Goal: Task Accomplishment & Management: Complete application form

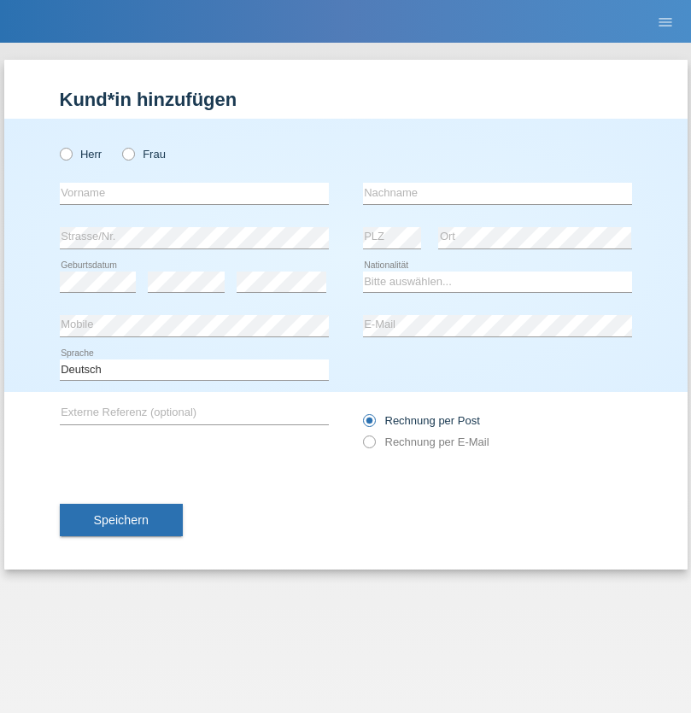
radio input "true"
click at [194, 193] on input "text" at bounding box center [194, 193] width 269 height 21
type input "[PERSON_NAME]"
click at [497, 193] on input "text" at bounding box center [497, 193] width 269 height 21
type input "Florin"
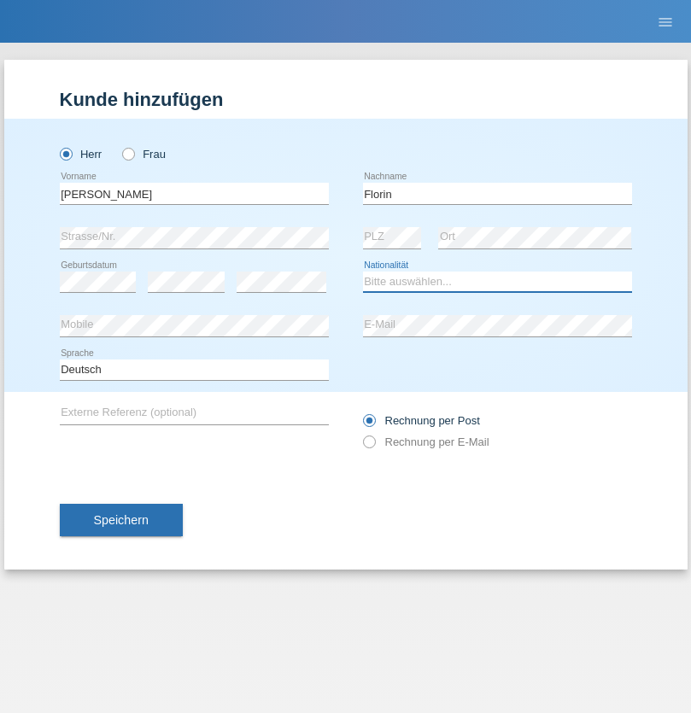
select select "RO"
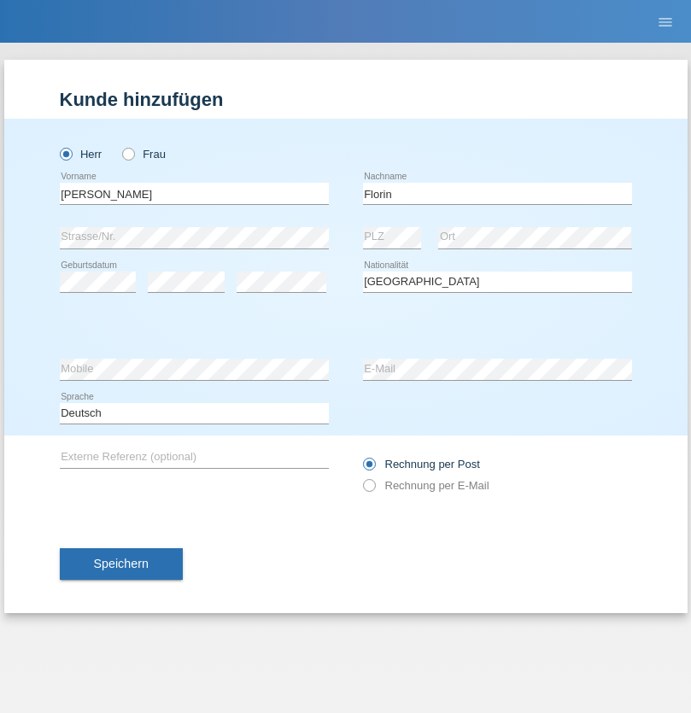
select select "C"
select select "29"
select select "02"
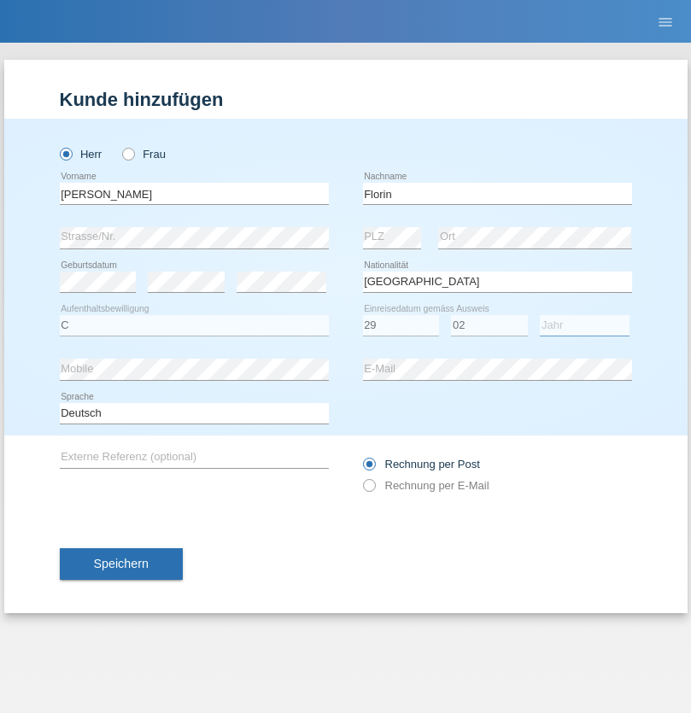
select select "2021"
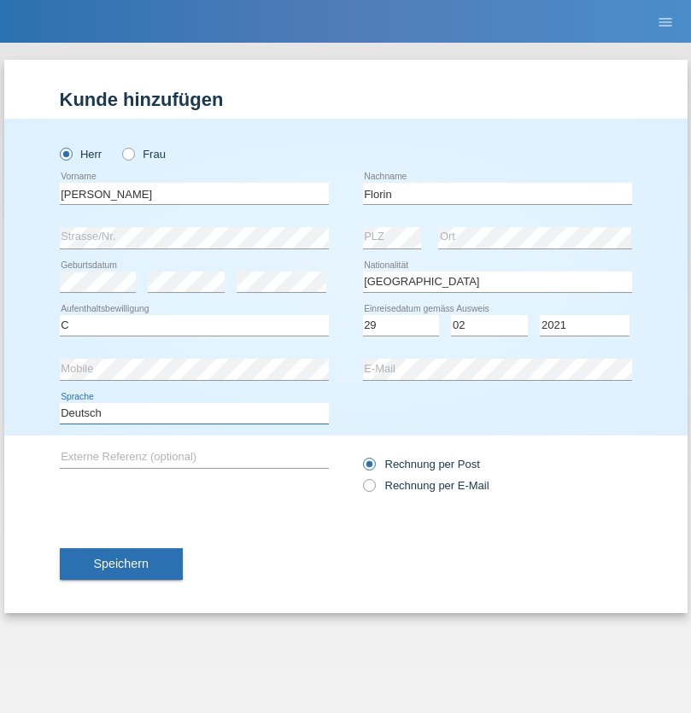
select select "en"
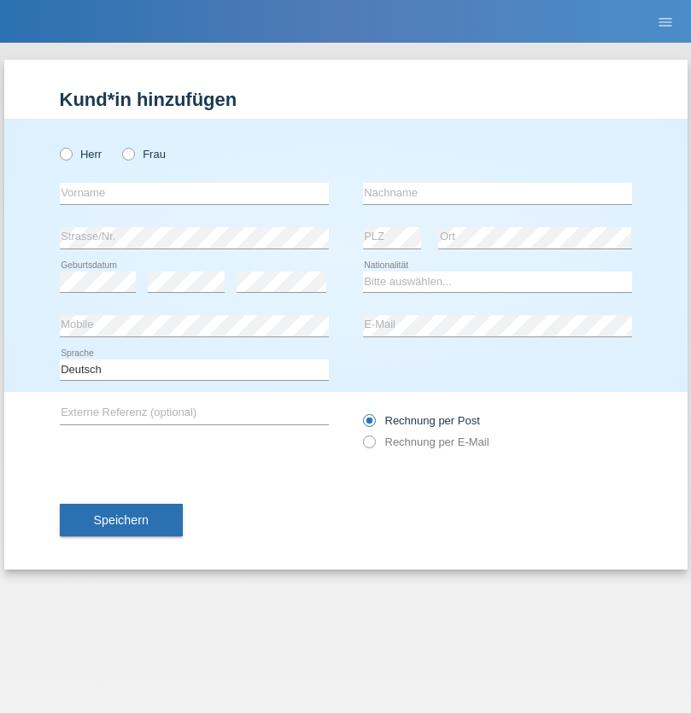
radio input "true"
click at [194, 193] on input "text" at bounding box center [194, 193] width 269 height 21
type input "Ruth"
click at [497, 193] on input "text" at bounding box center [497, 193] width 269 height 21
type input "Krebs"
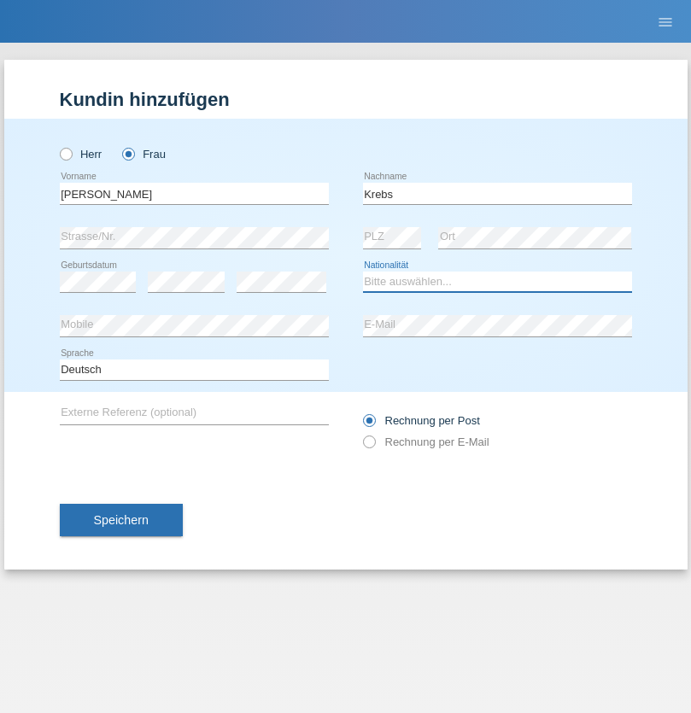
select select "CH"
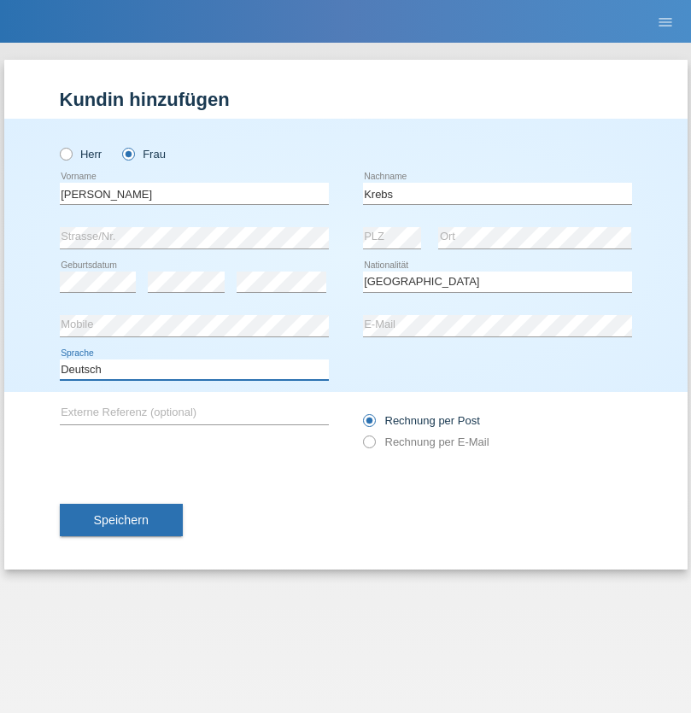
select select "en"
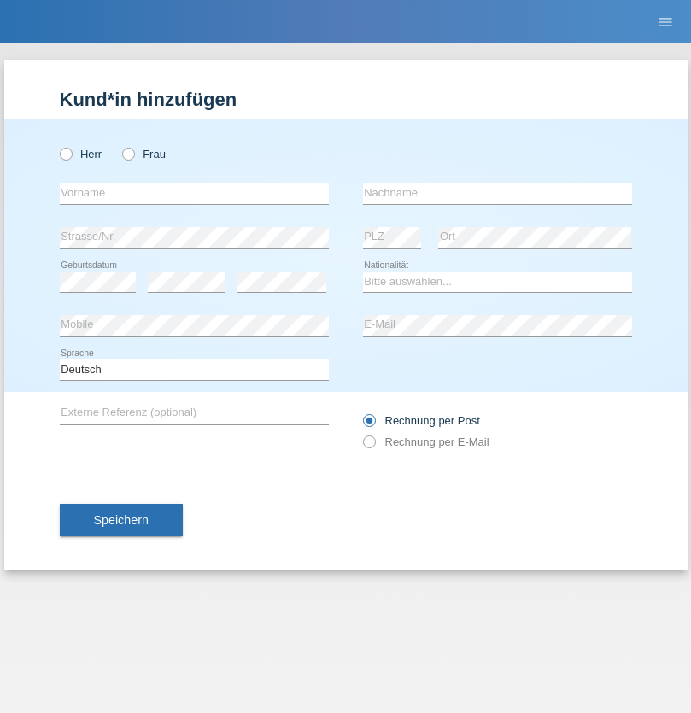
radio input "true"
click at [194, 193] on input "text" at bounding box center [194, 193] width 269 height 21
type input "Qovanaj"
click at [497, 193] on input "text" at bounding box center [497, 193] width 269 height 21
type input "Shaban"
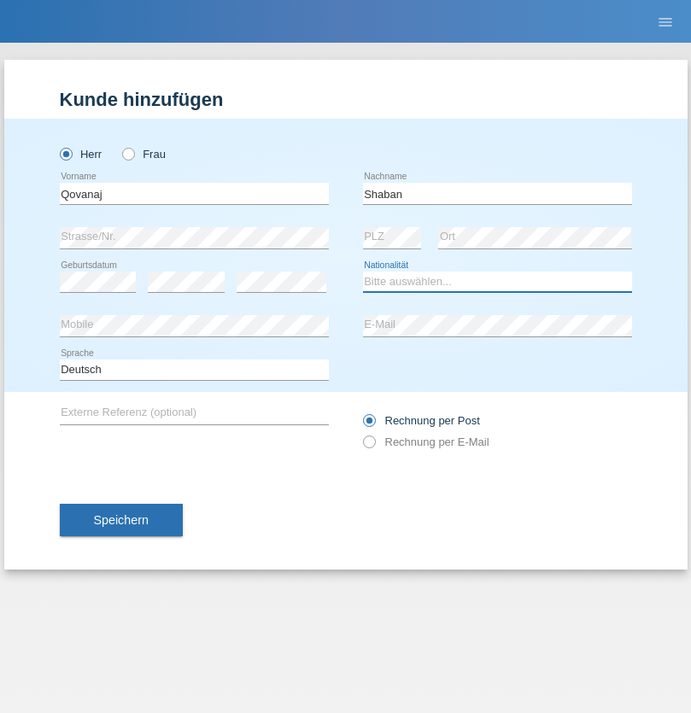
select select "CH"
radio input "true"
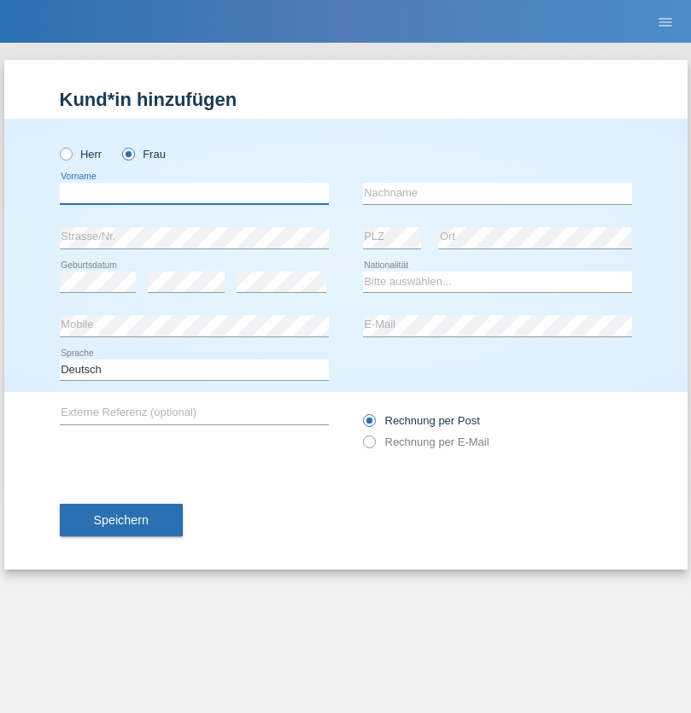
click at [194, 193] on input "text" at bounding box center [194, 193] width 269 height 21
type input "Ana"
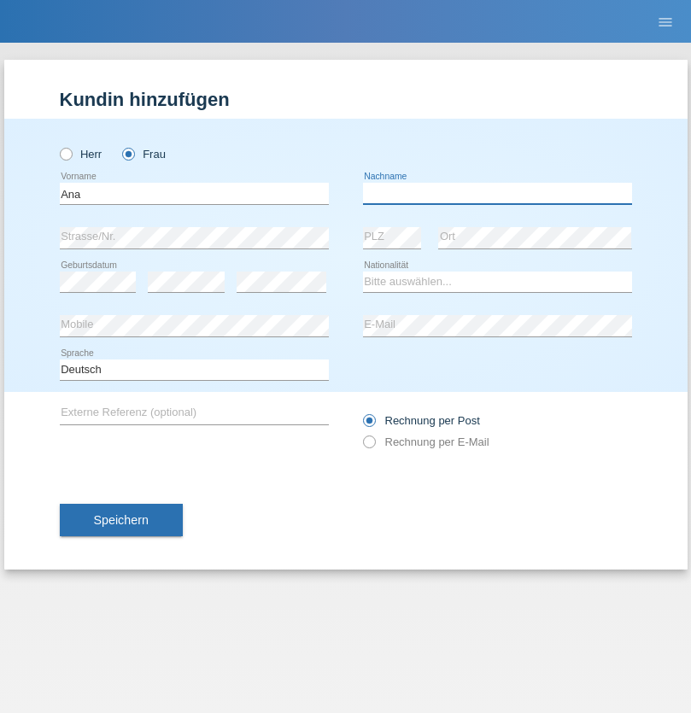
click at [497, 193] on input "text" at bounding box center [497, 193] width 269 height 21
type input "[PERSON_NAME]"
select select "PT"
select select "C"
select select "01"
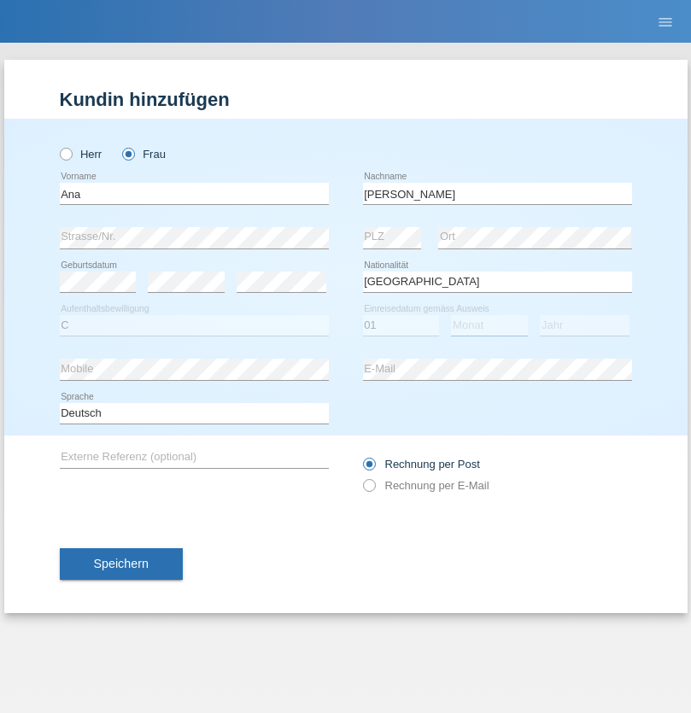
select select "11"
select select "2003"
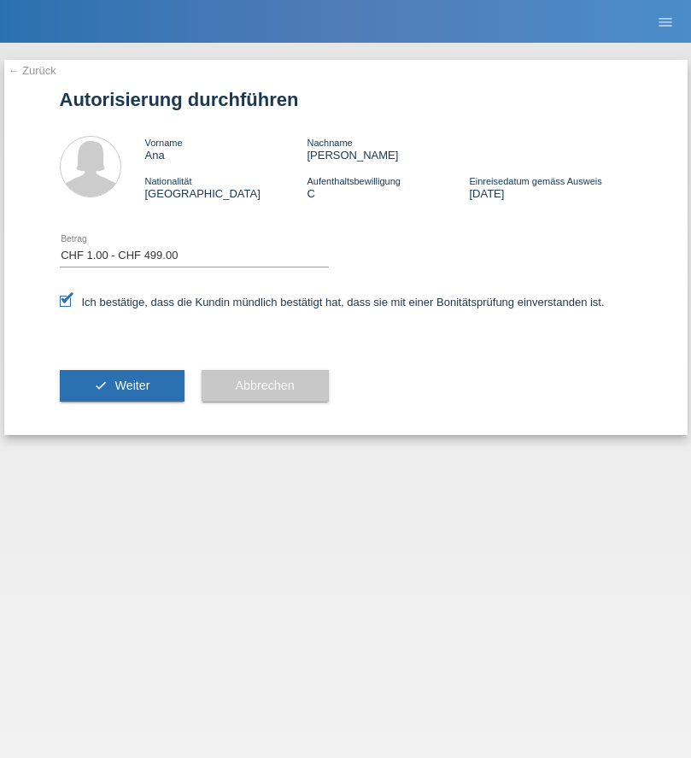
select select "1"
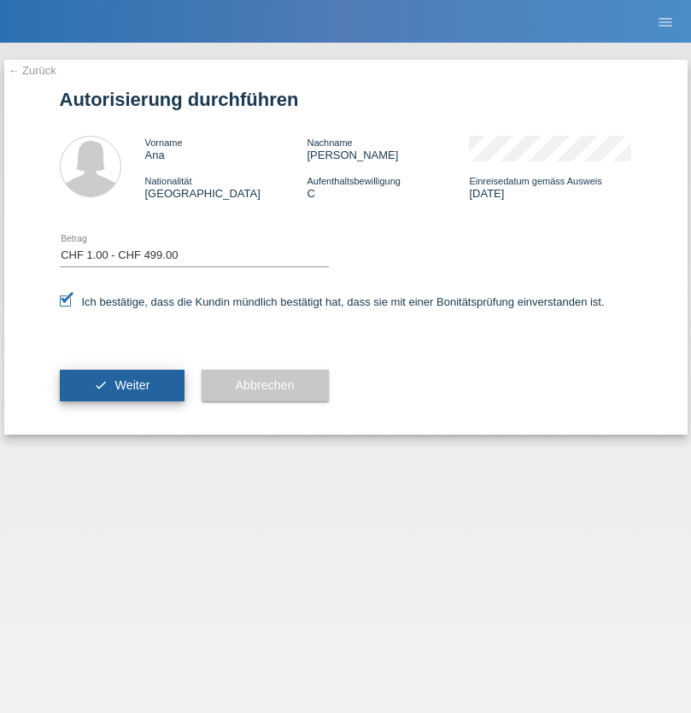
click at [121, 385] on span "Weiter" at bounding box center [131, 385] width 35 height 14
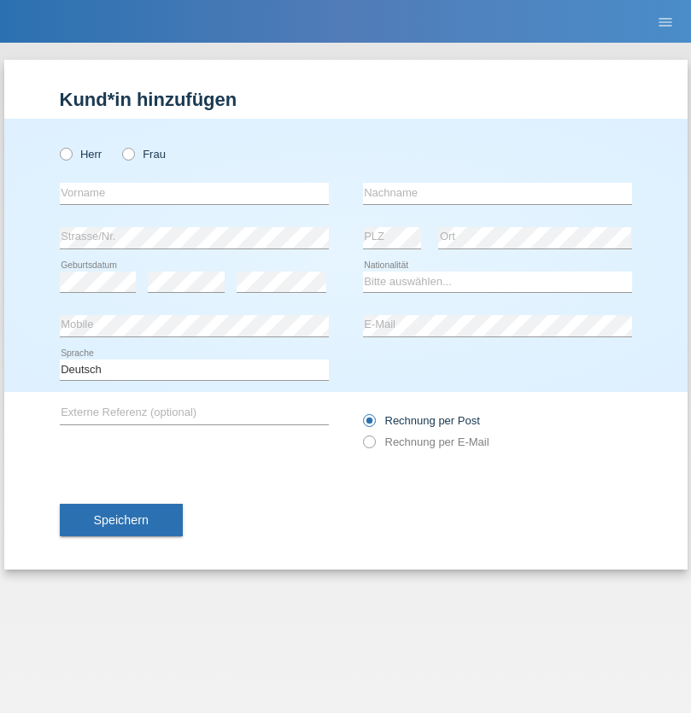
radio input "true"
click at [194, 193] on input "text" at bounding box center [194, 193] width 269 height 21
type input "Marian"
click at [497, 193] on input "text" at bounding box center [497, 193] width 269 height 21
type input "Matusa"
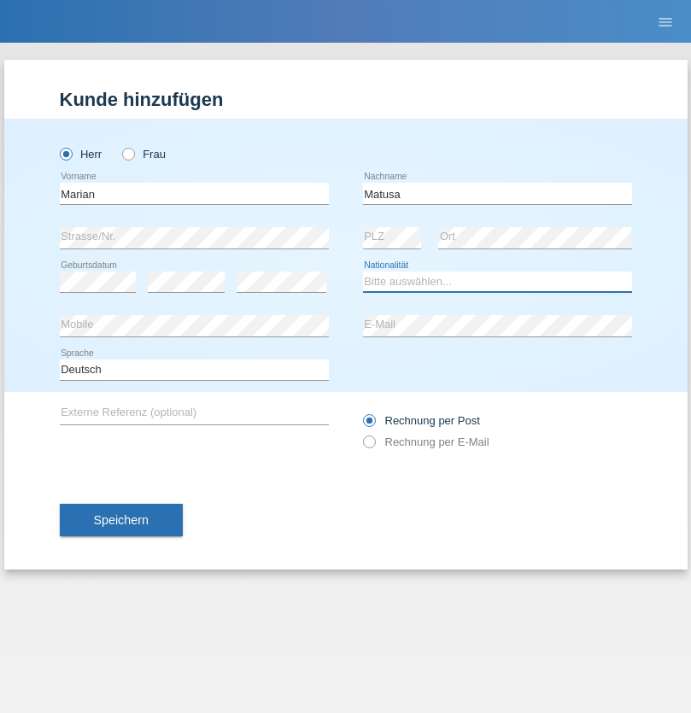
select select "RO"
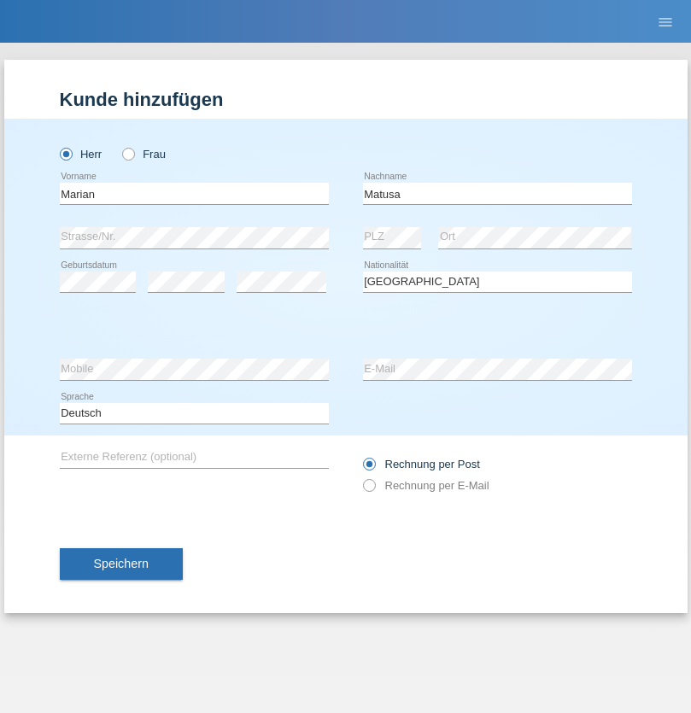
select select "C"
select select "01"
select select "06"
select select "2016"
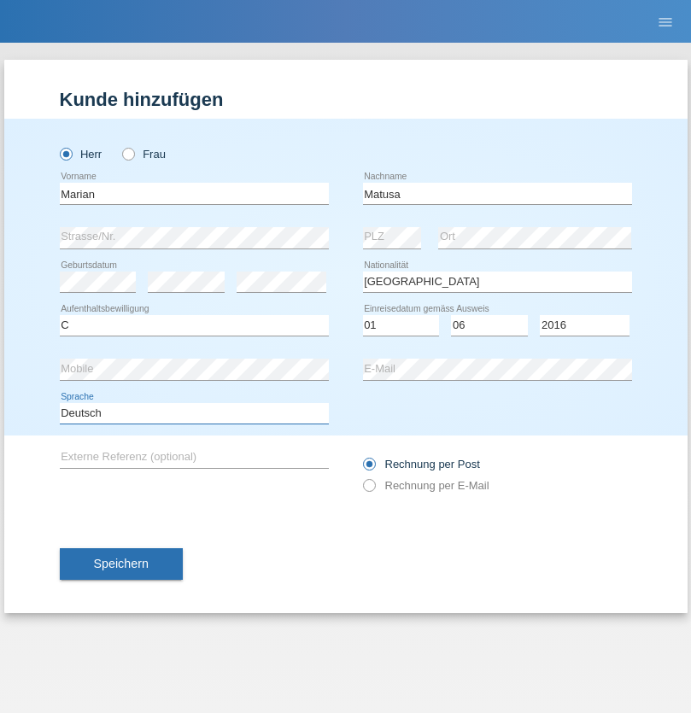
select select "en"
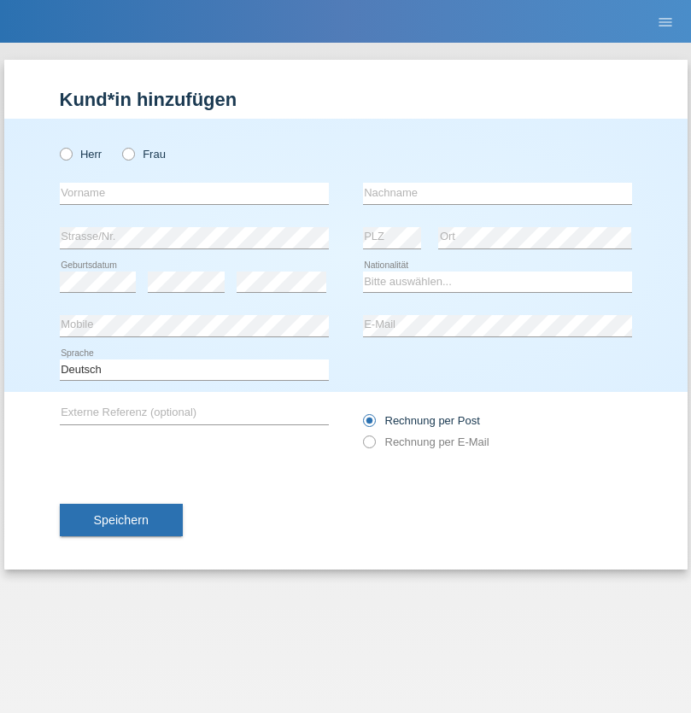
radio input "true"
click at [194, 193] on input "text" at bounding box center [194, 193] width 269 height 21
type input "[PERSON_NAME]"
click at [497, 193] on input "text" at bounding box center [497, 193] width 269 height 21
type input "Weinlein"
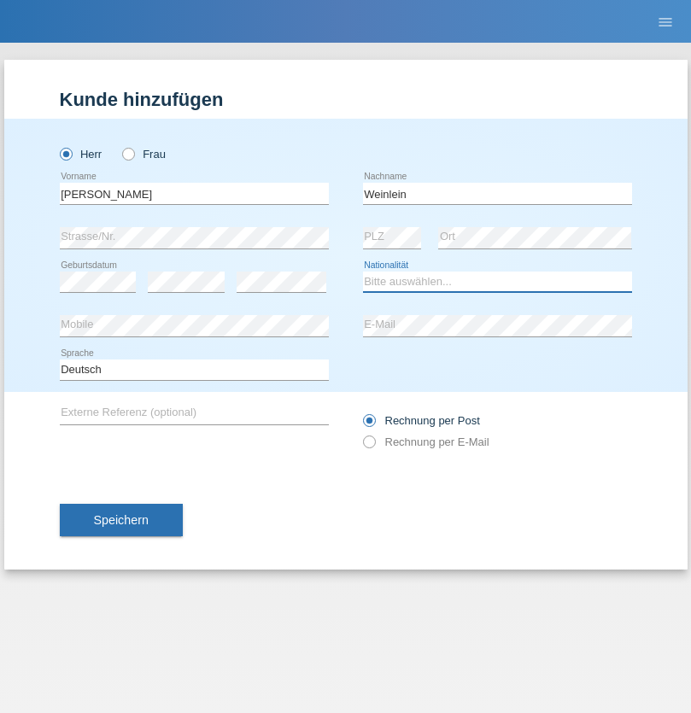
select select "CH"
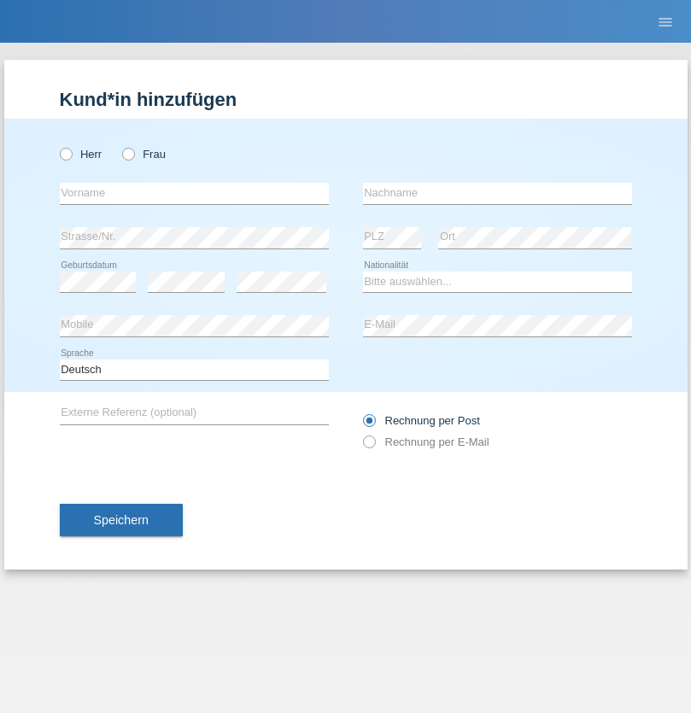
radio input "true"
click at [194, 193] on input "text" at bounding box center [194, 193] width 269 height 21
type input "Jashari lmeri"
click at [497, 193] on input "text" at bounding box center [497, 193] width 269 height 21
type input "Rabije"
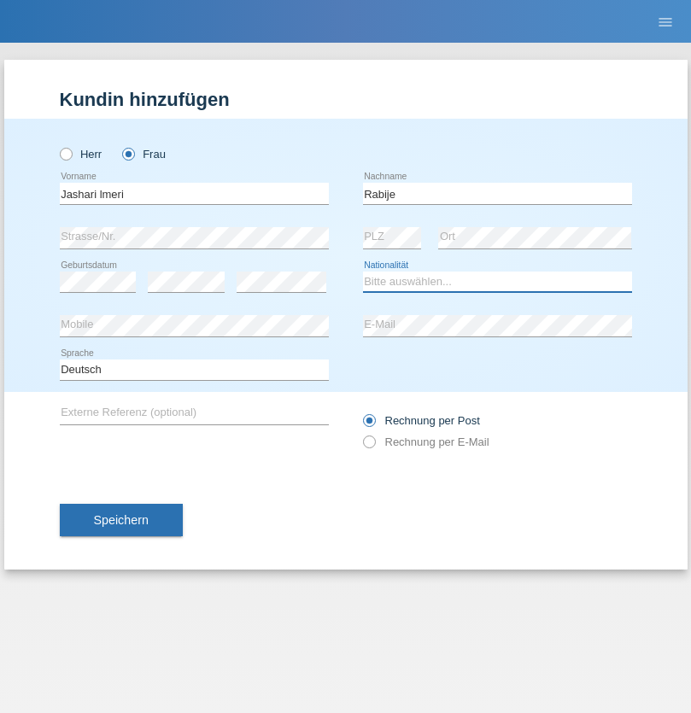
select select "CH"
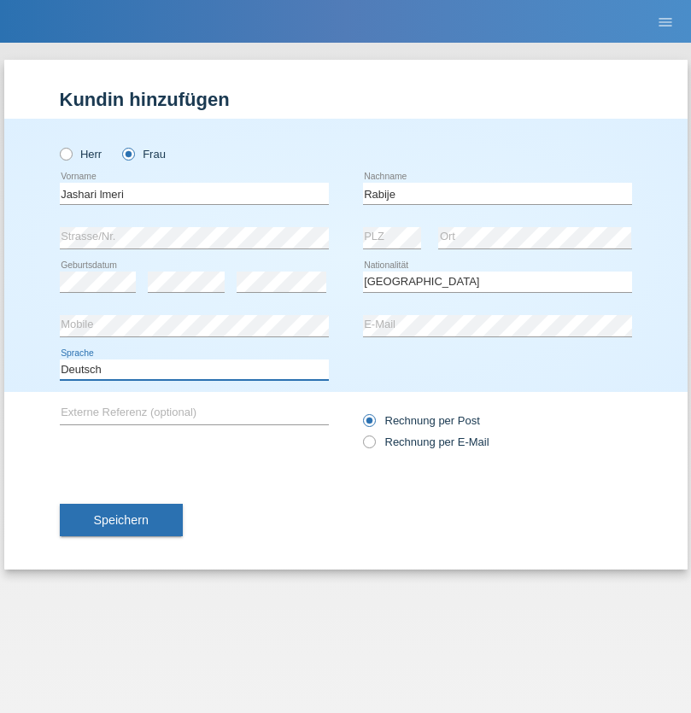
select select "en"
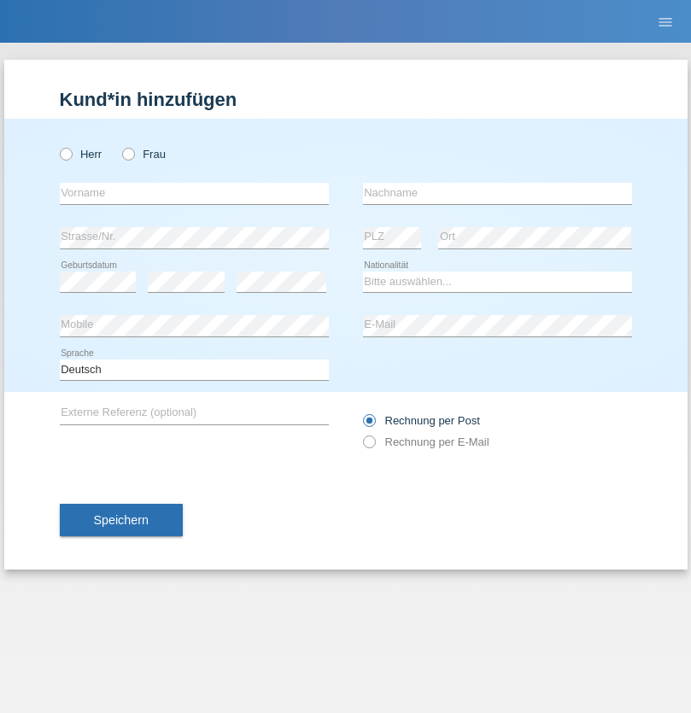
radio input "true"
click at [194, 193] on input "text" at bounding box center [194, 193] width 269 height 21
type input "firat"
click at [497, 193] on input "text" at bounding box center [497, 193] width 269 height 21
type input "kara"
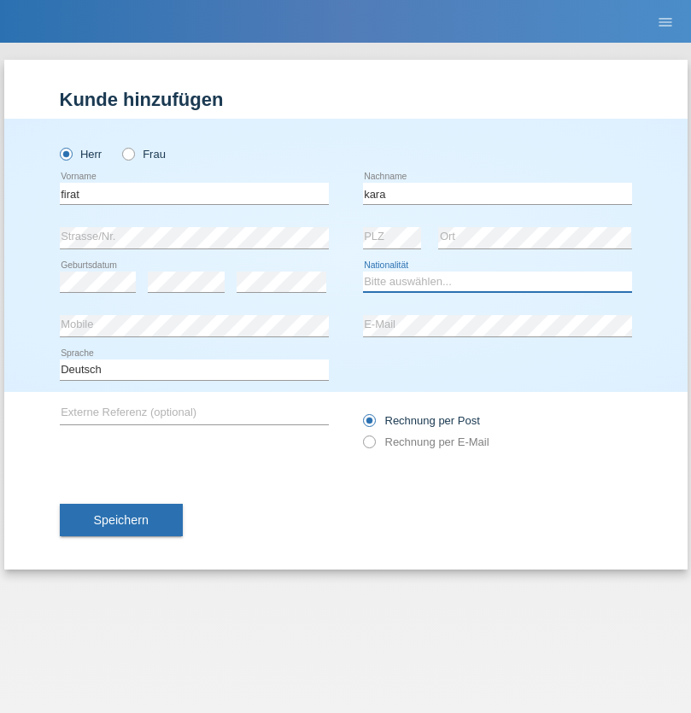
select select "CH"
radio input "true"
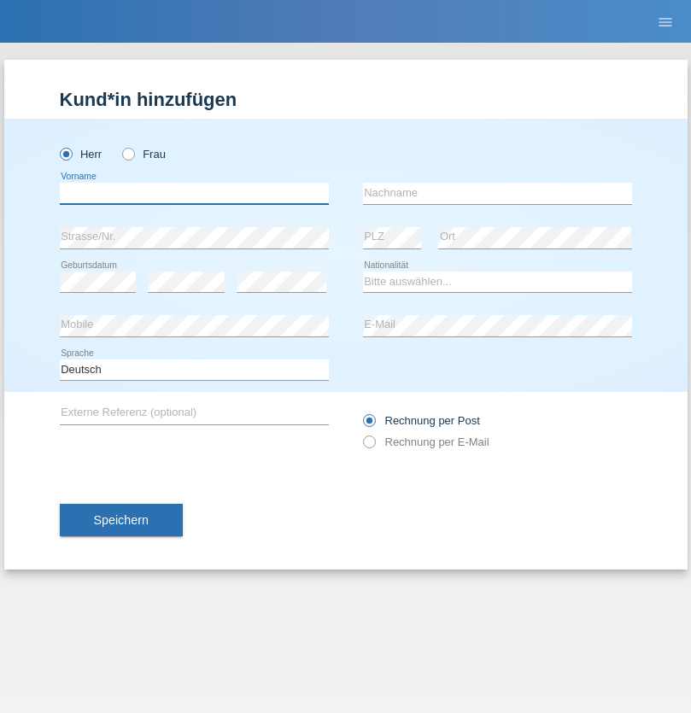
click at [194, 193] on input "text" at bounding box center [194, 193] width 269 height 21
type input "Gigov"
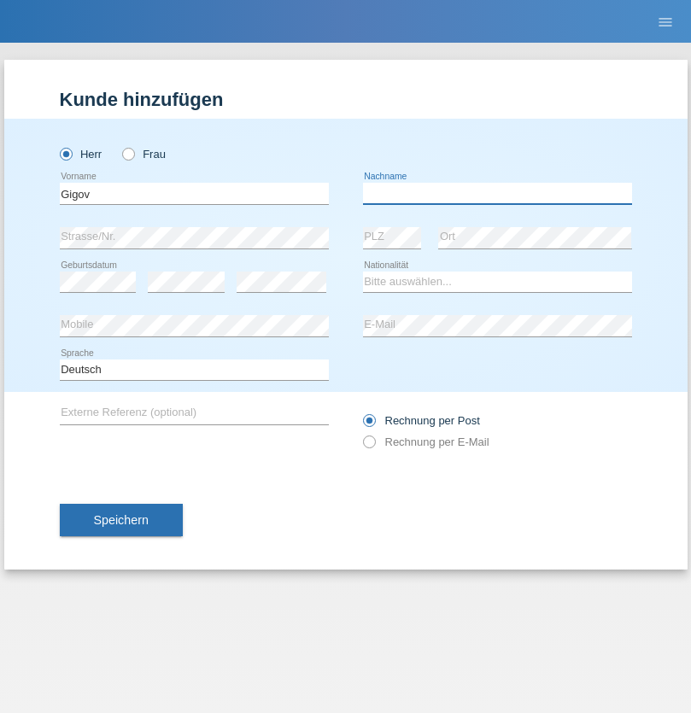
click at [497, 193] on input "text" at bounding box center [497, 193] width 269 height 21
type input "Zhan"
select select "BG"
select select "C"
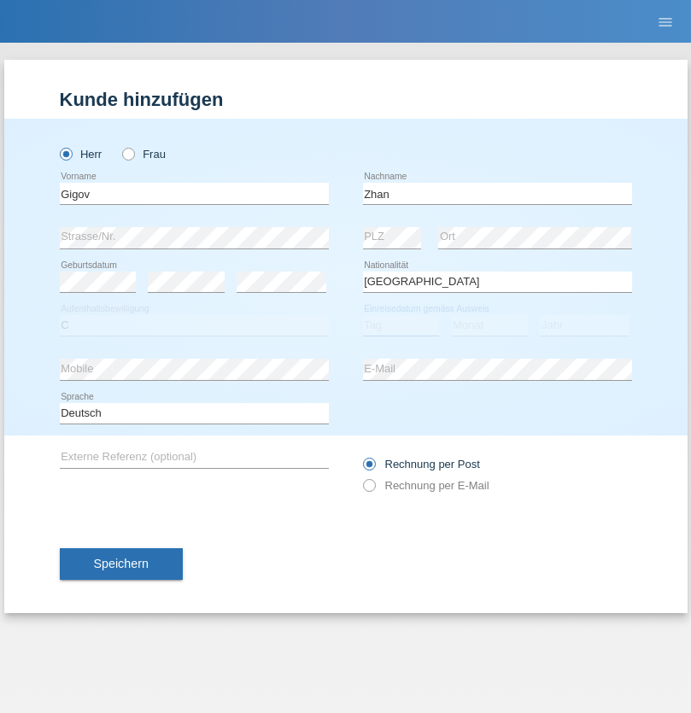
select select "23"
select select "10"
select select "2021"
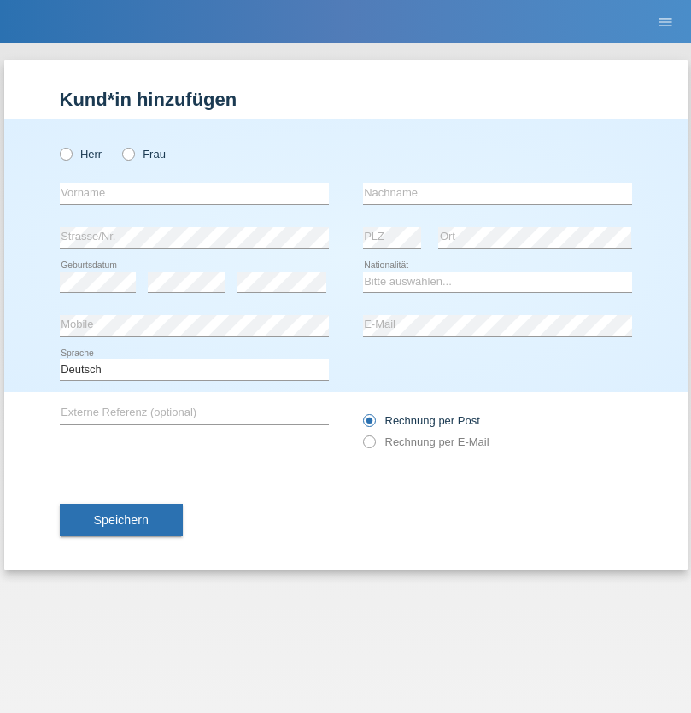
radio input "true"
click at [194, 193] on input "text" at bounding box center [194, 193] width 269 height 21
type input "Amand"
click at [497, 193] on input "text" at bounding box center [497, 193] width 269 height 21
type input "Pires"
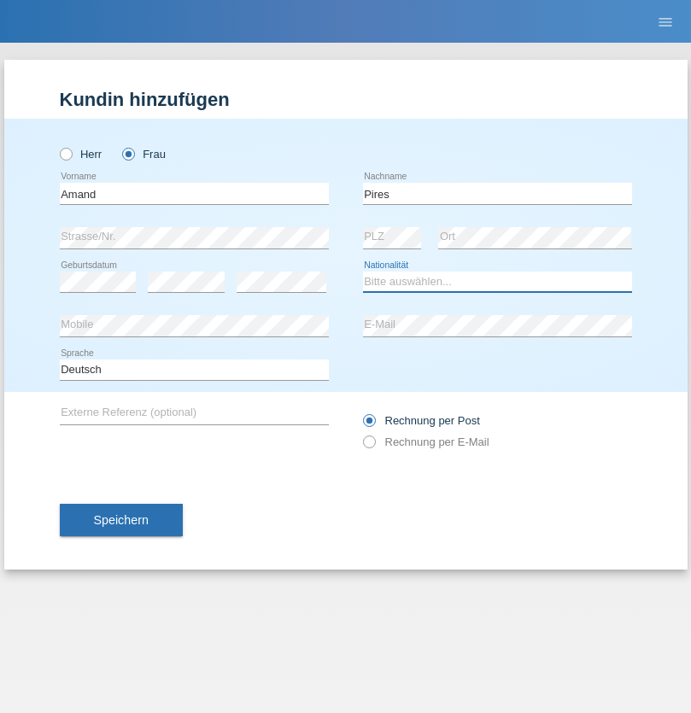
select select "CH"
radio input "true"
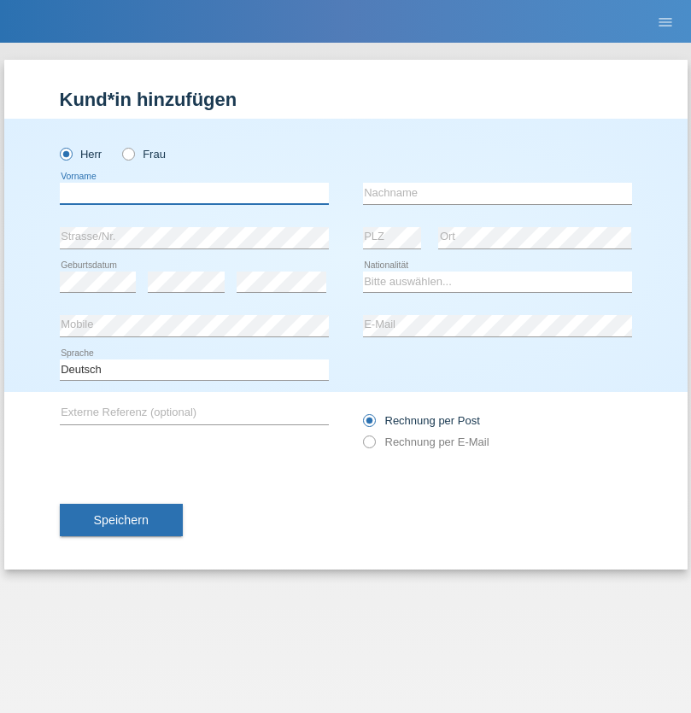
click at [194, 193] on input "text" at bounding box center [194, 193] width 269 height 21
type input "Anwar"
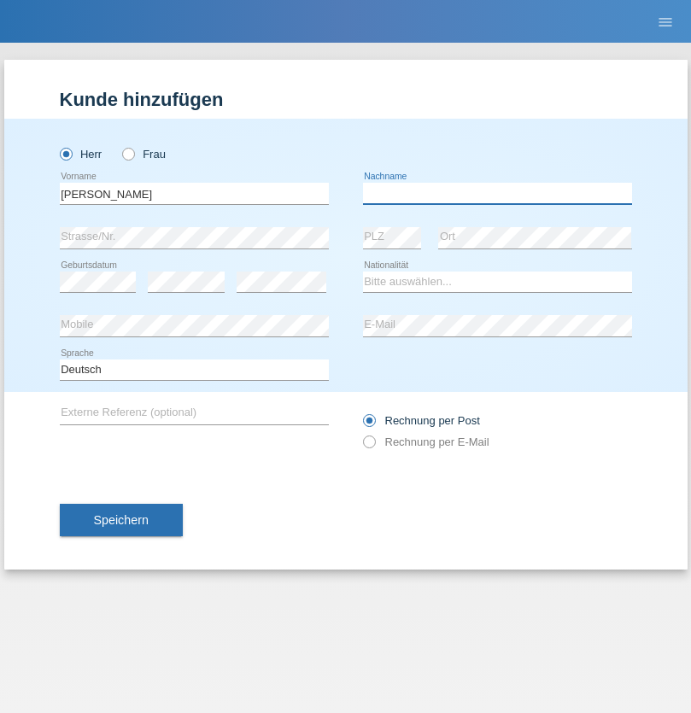
click at [497, 193] on input "text" at bounding box center [497, 193] width 269 height 21
type input "Saidi"
select select "CH"
radio input "true"
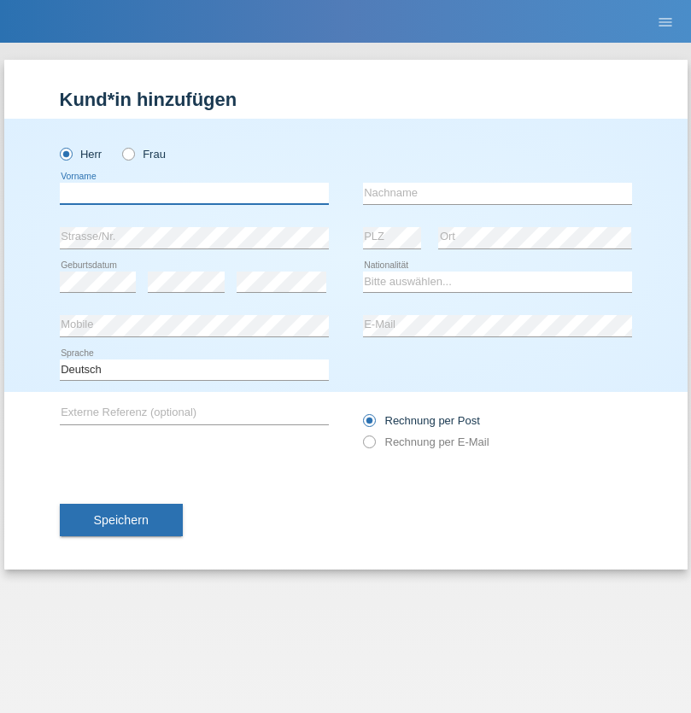
click at [194, 193] on input "text" at bounding box center [194, 193] width 269 height 21
type input "Matusa"
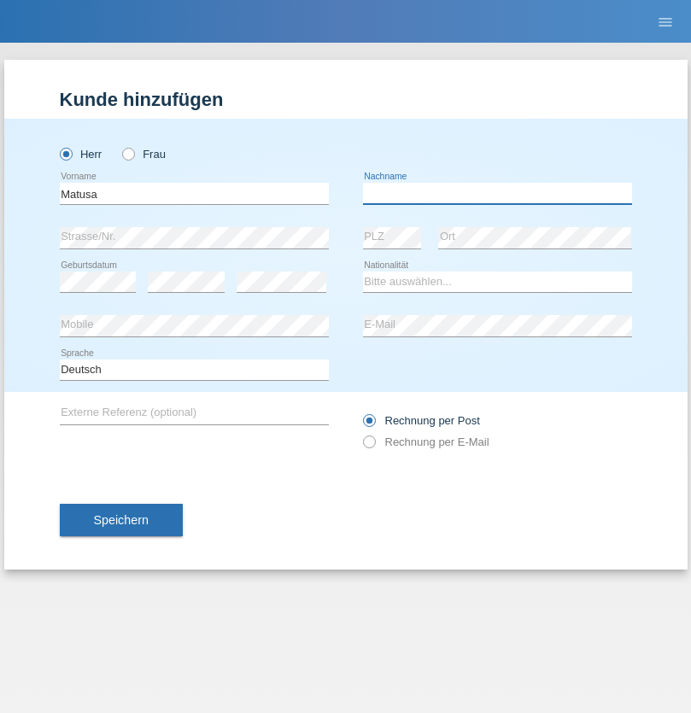
click at [497, 193] on input "text" at bounding box center [497, 193] width 269 height 21
type input "[PERSON_NAME]"
select select "OM"
select select "C"
select select "01"
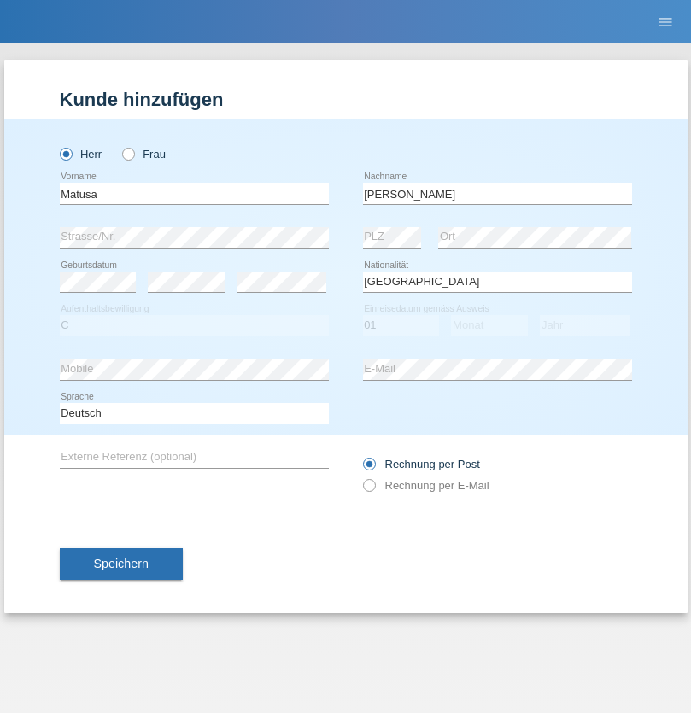
select select "06"
select select "2016"
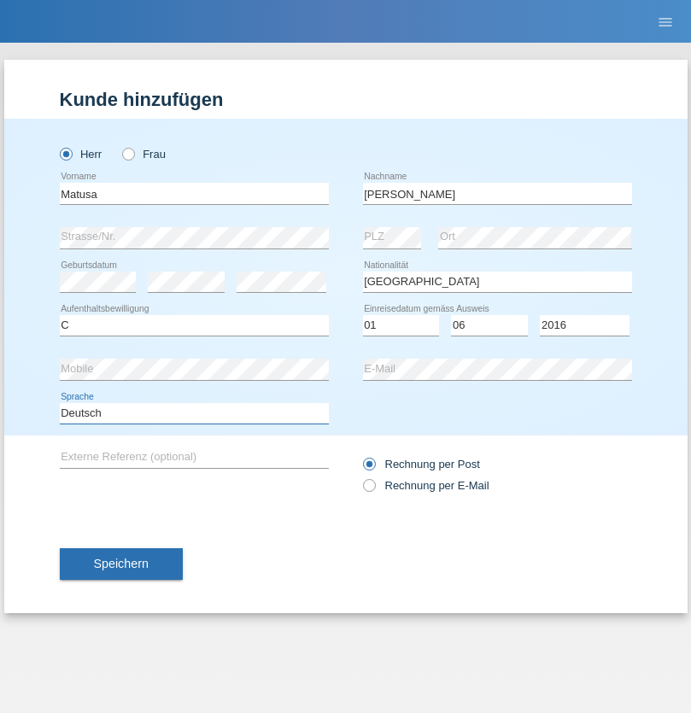
select select "en"
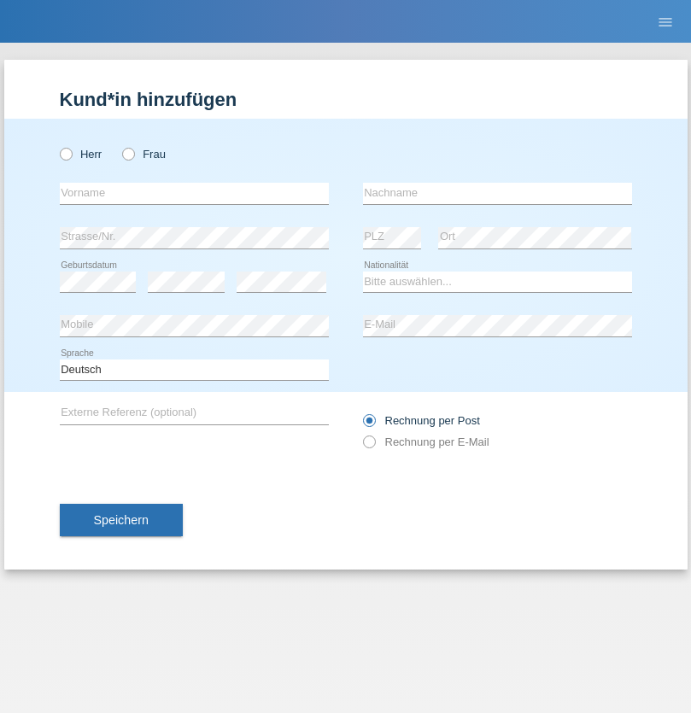
radio input "true"
click at [194, 193] on input "text" at bounding box center [194, 193] width 269 height 21
type input "[PERSON_NAME]"
click at [497, 193] on input "text" at bounding box center [497, 193] width 269 height 21
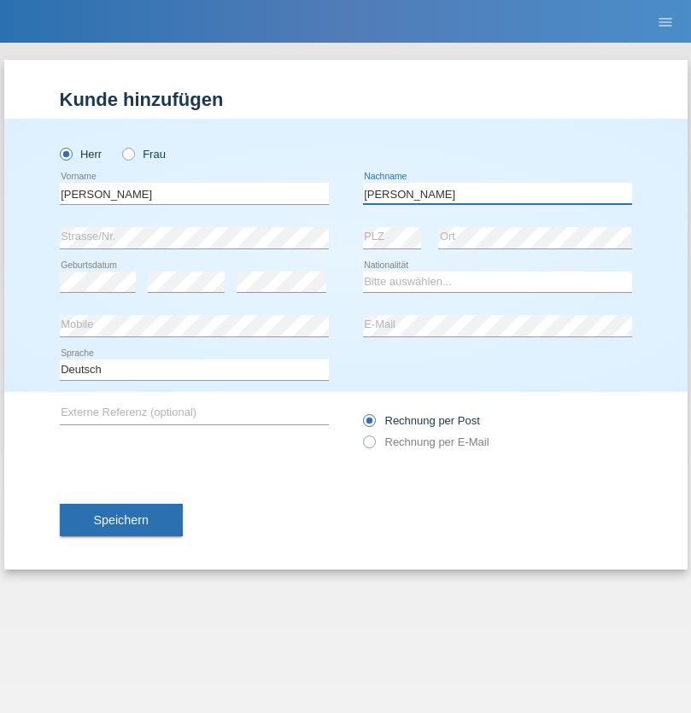
type input "[PERSON_NAME]"
select select "PT"
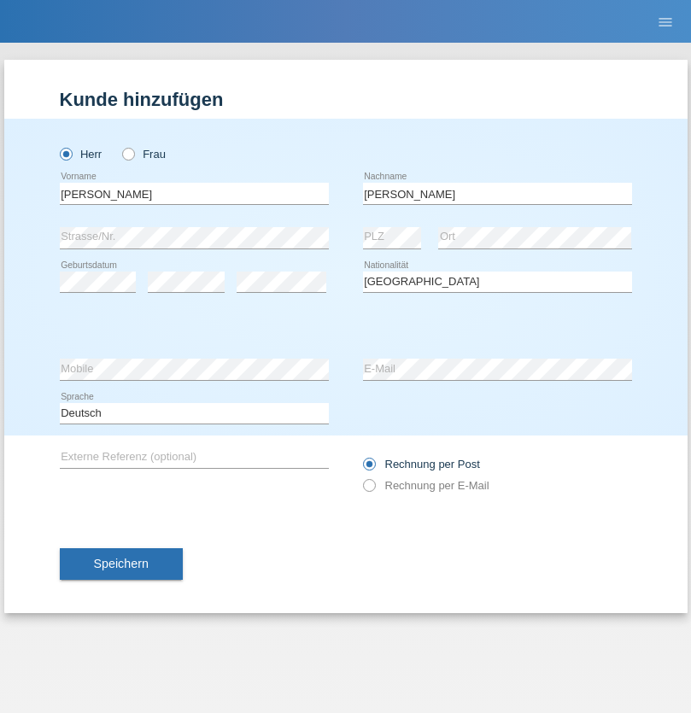
select select "C"
select select "23"
select select "08"
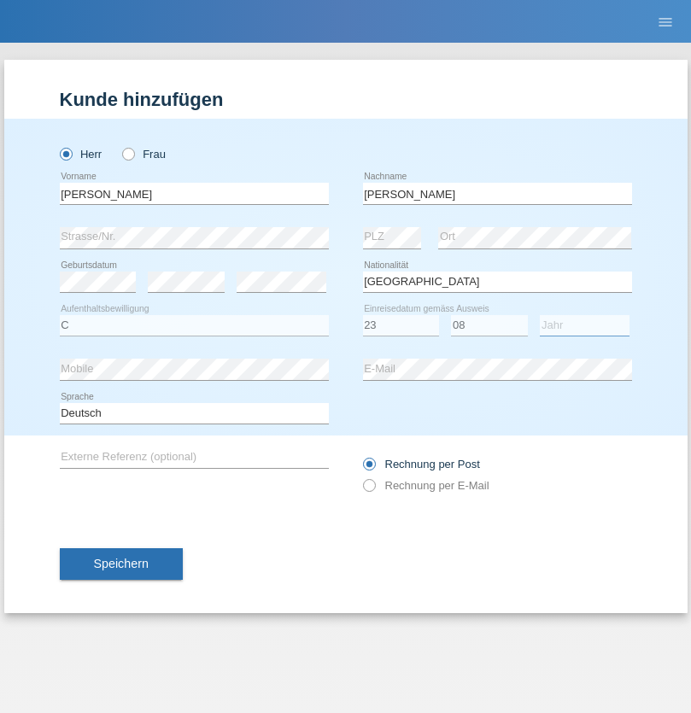
select select "2021"
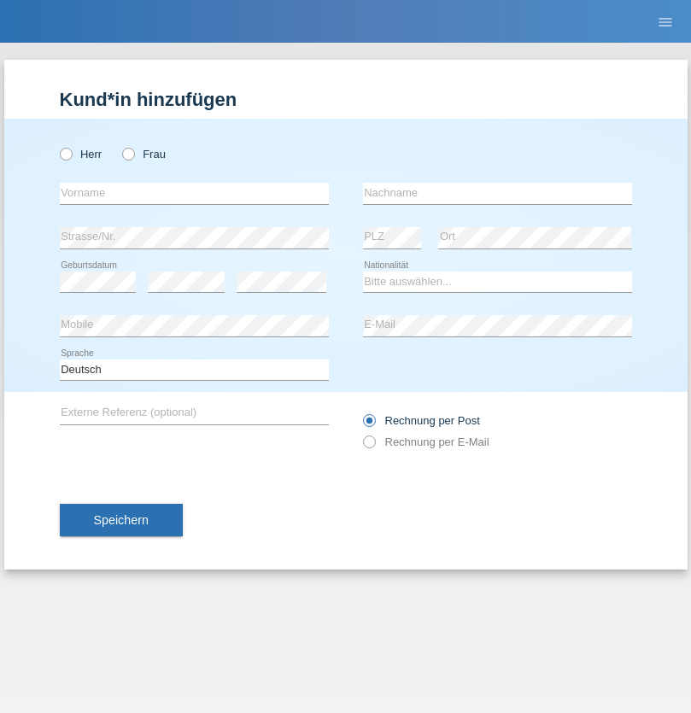
radio input "true"
click at [194, 193] on input "text" at bounding box center [194, 193] width 269 height 21
type input "[PERSON_NAME]"
click at [497, 193] on input "text" at bounding box center [497, 193] width 269 height 21
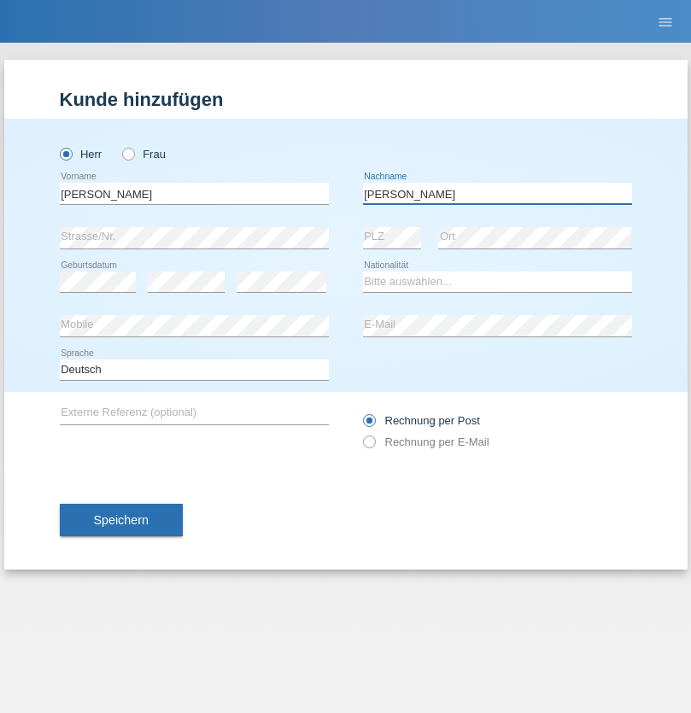
type input "[PERSON_NAME]"
select select "CH"
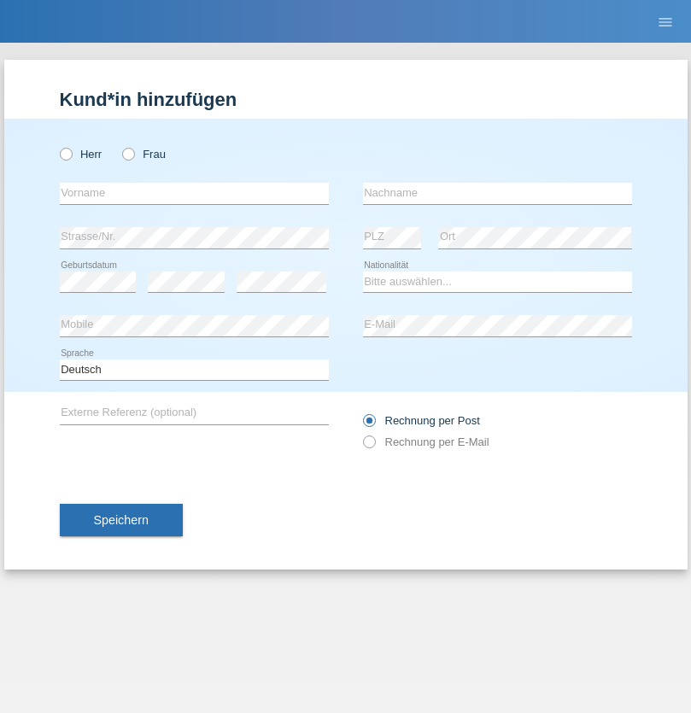
radio input "true"
click at [194, 193] on input "text" at bounding box center [194, 193] width 269 height 21
type input "Szilvia"
click at [497, 193] on input "text" at bounding box center [497, 193] width 269 height 21
type input "Olakh"
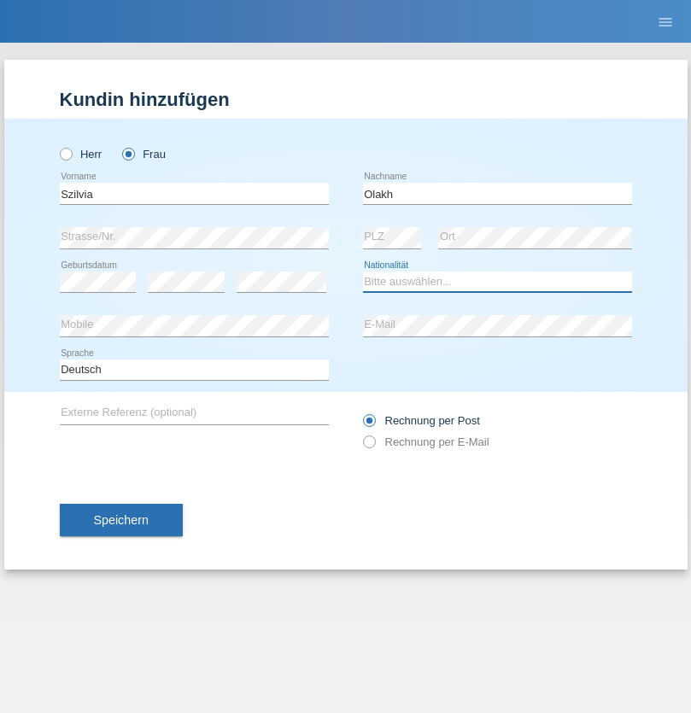
select select "UA"
select select "C"
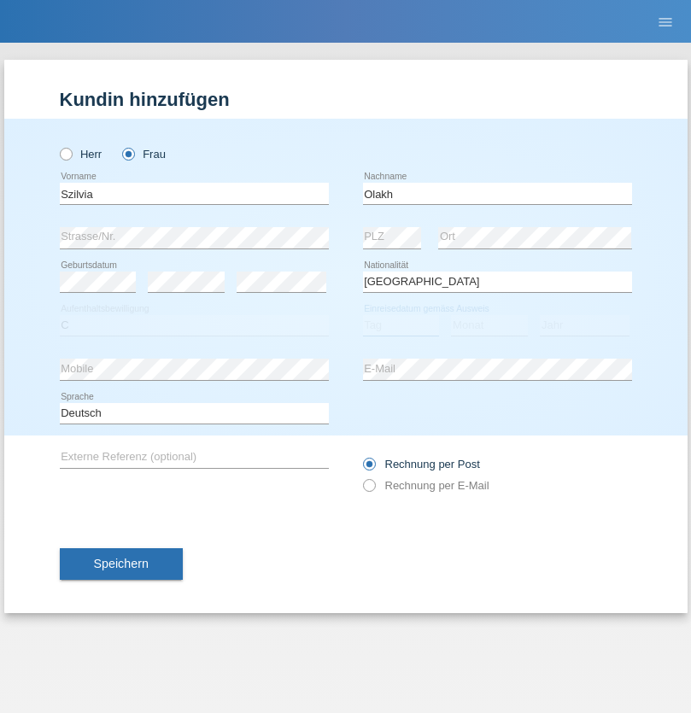
select select "15"
select select "09"
select select "2021"
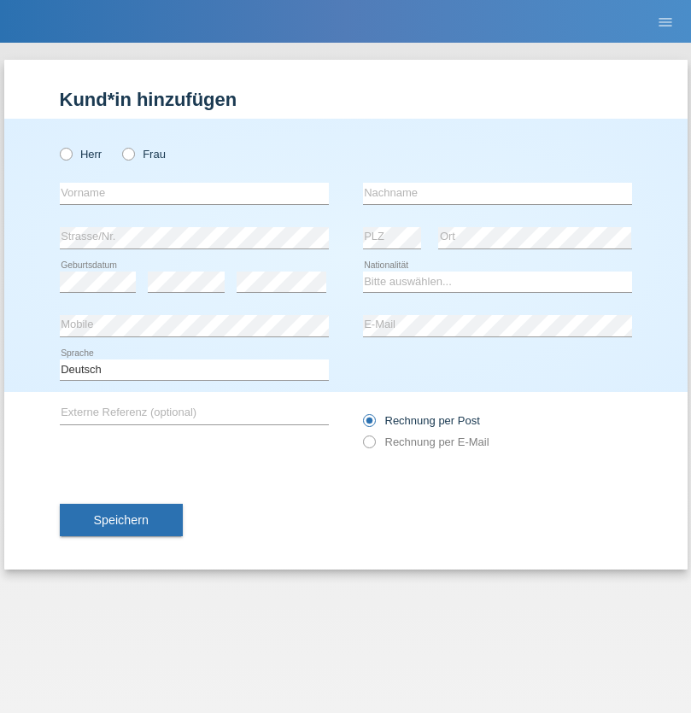
radio input "true"
click at [194, 193] on input "text" at bounding box center [194, 193] width 269 height 21
type input "Asrit"
click at [497, 193] on input "text" at bounding box center [497, 193] width 269 height 21
type input "Kupa"
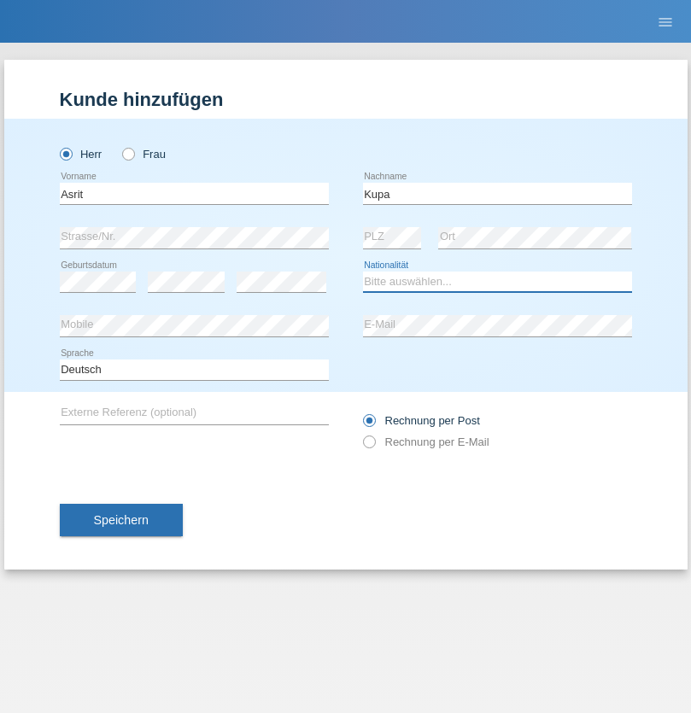
select select "MK"
select select "C"
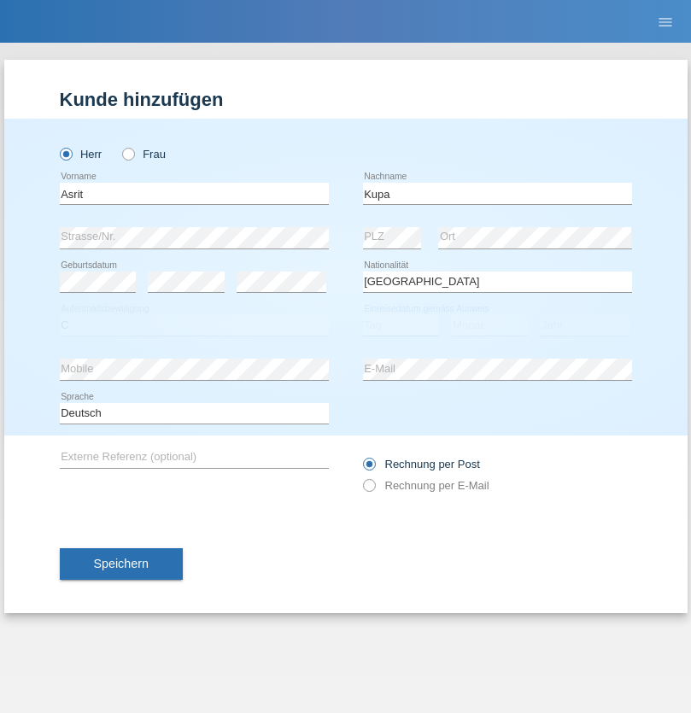
select select "27"
select select "05"
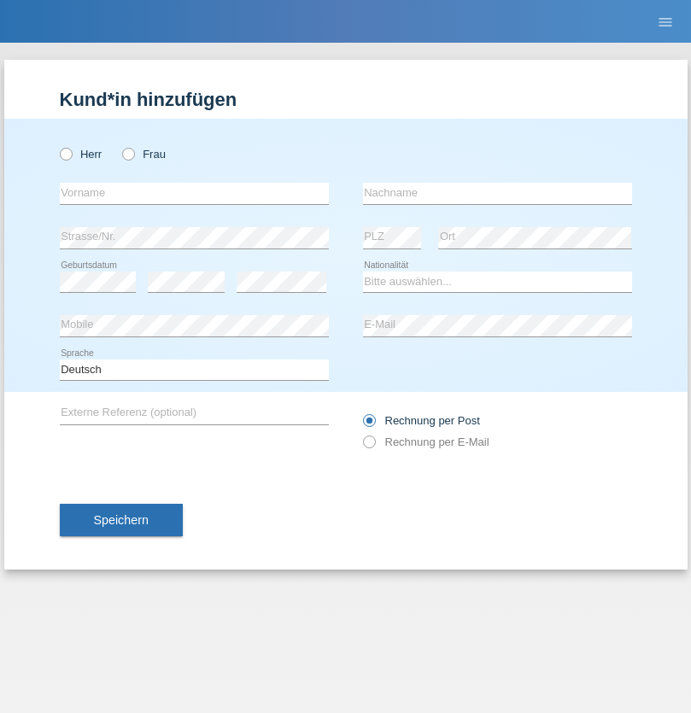
radio input "true"
click at [194, 193] on input "text" at bounding box center [194, 193] width 269 height 21
type input "Ibrahim"
click at [497, 193] on input "text" at bounding box center [497, 193] width 269 height 21
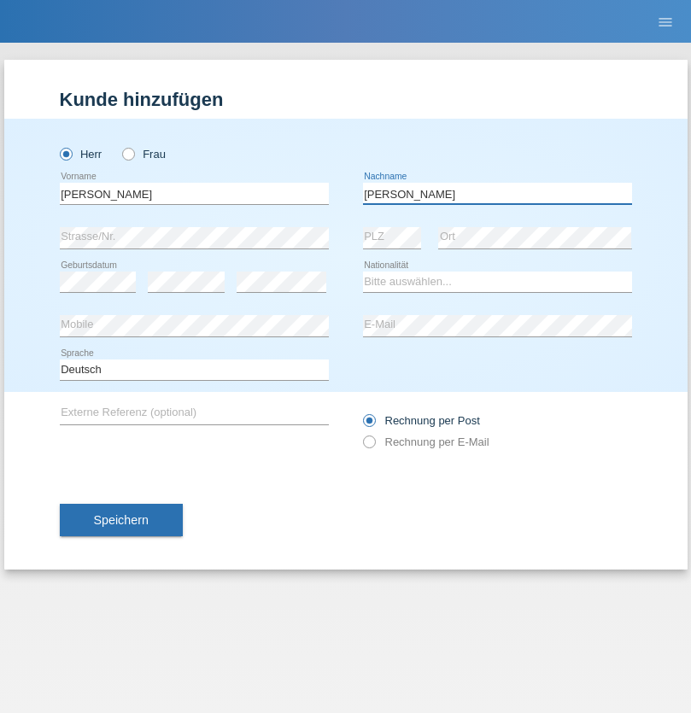
type input "Abbas"
select select "SY"
select select "C"
select select "15"
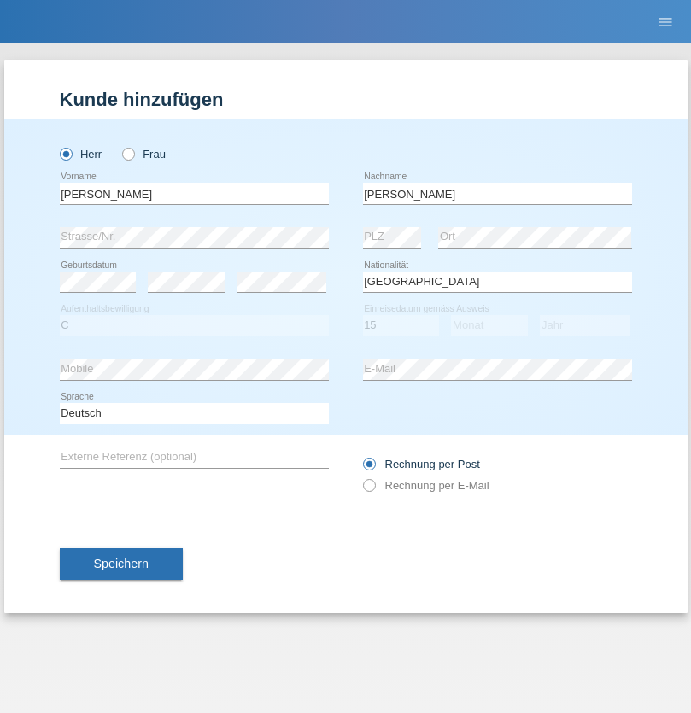
select select "09"
select select "2021"
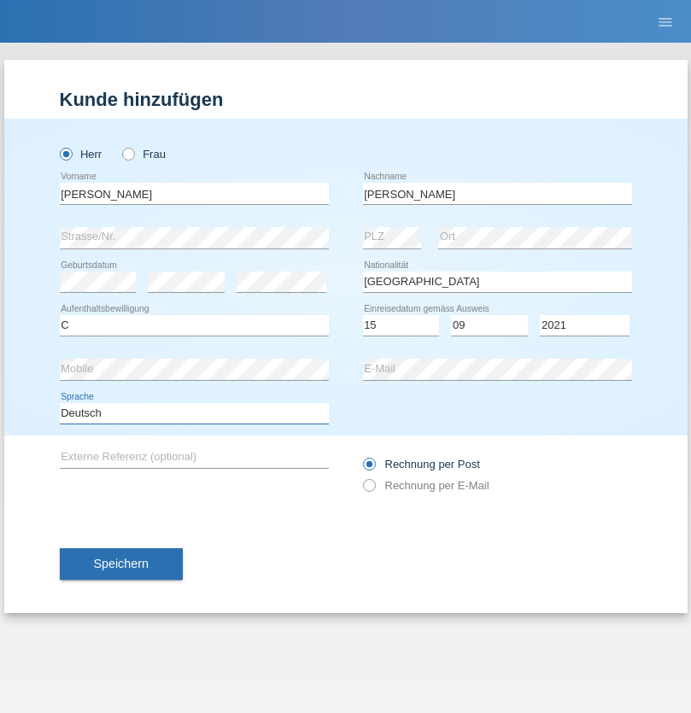
select select "en"
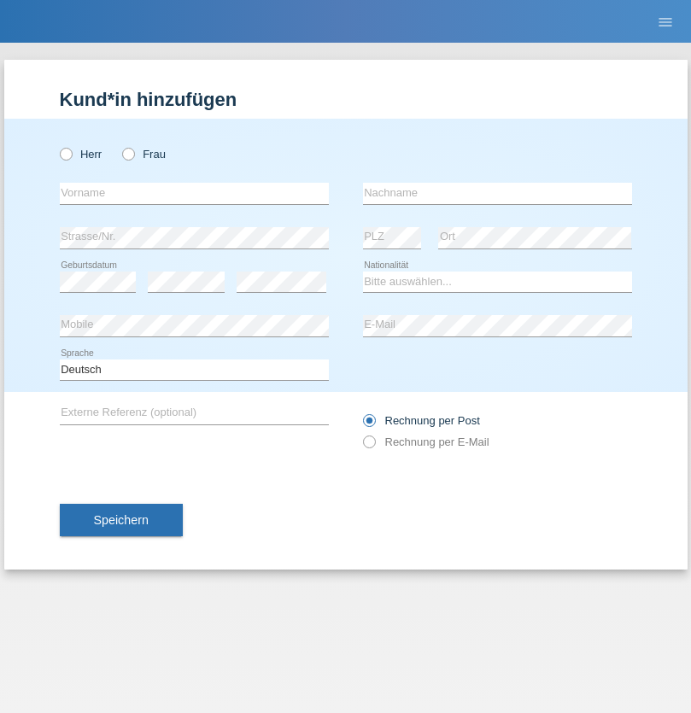
radio input "true"
select select "CH"
radio input "true"
click at [194, 193] on input "text" at bounding box center [194, 193] width 269 height 21
type input "[PERSON_NAME]"
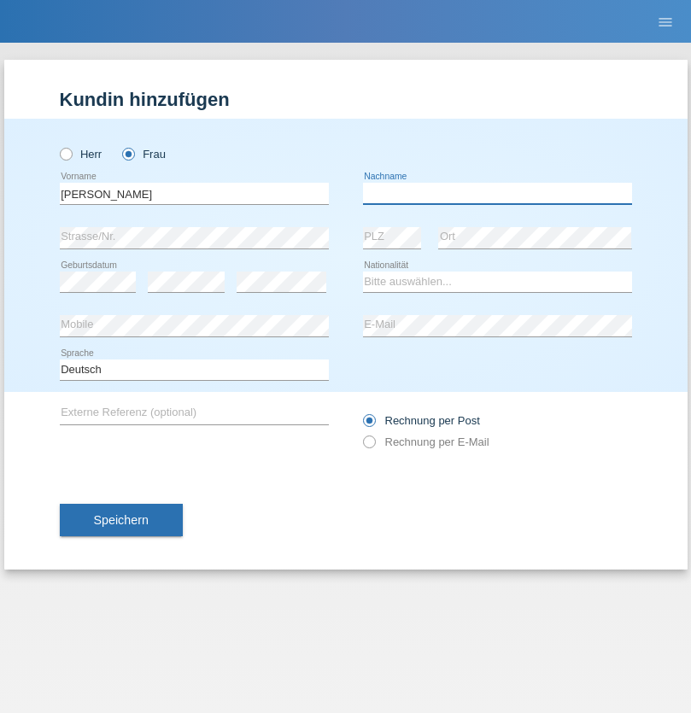
click at [497, 193] on input "text" at bounding box center [497, 193] width 269 height 21
type input "Bacic"
select select "CH"
